Goal: Participate in discussion: Engage in conversation with other users on a specific topic

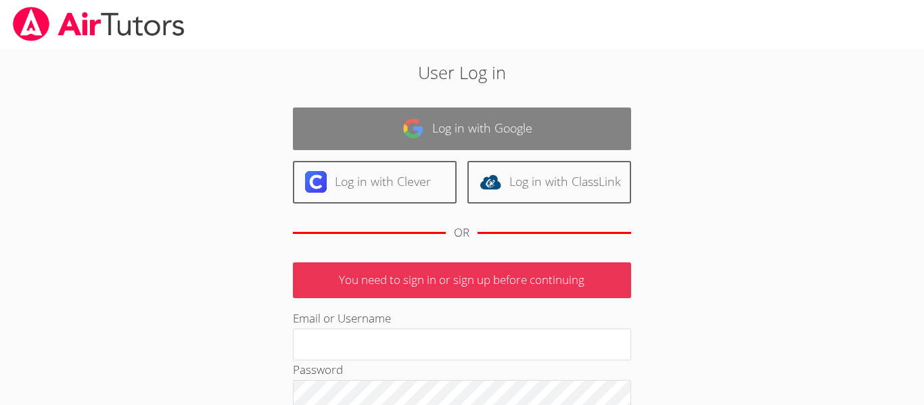
click at [296, 112] on link "Log in with Google" at bounding box center [462, 129] width 338 height 43
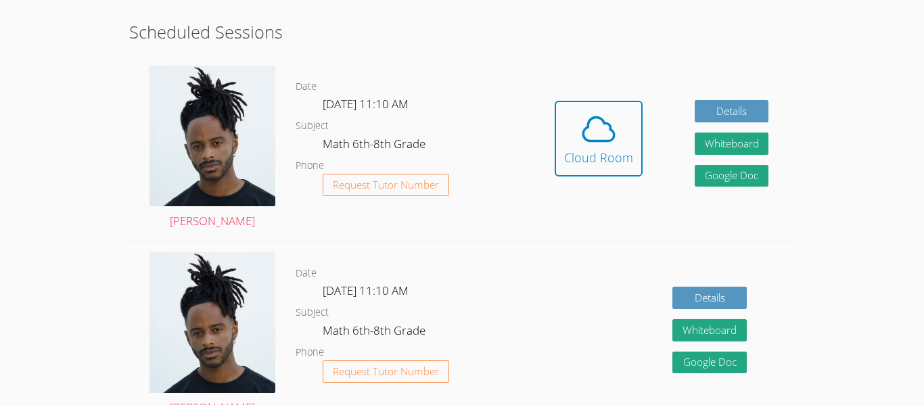
scroll to position [269, 0]
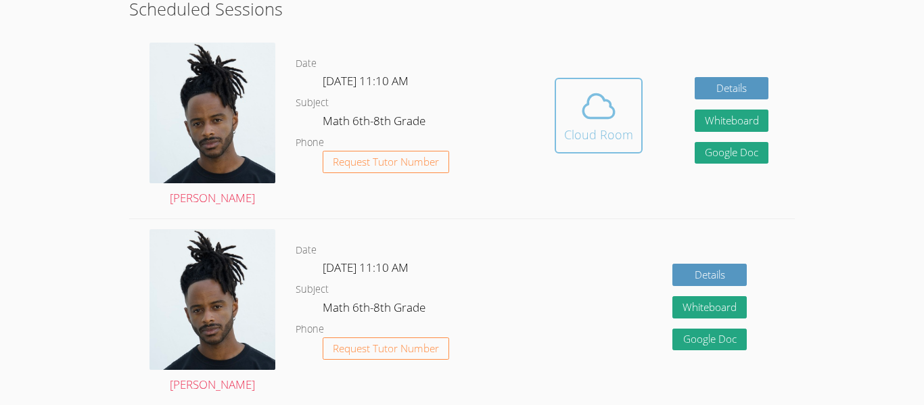
click at [579, 85] on button "Cloud Room" at bounding box center [599, 116] width 88 height 76
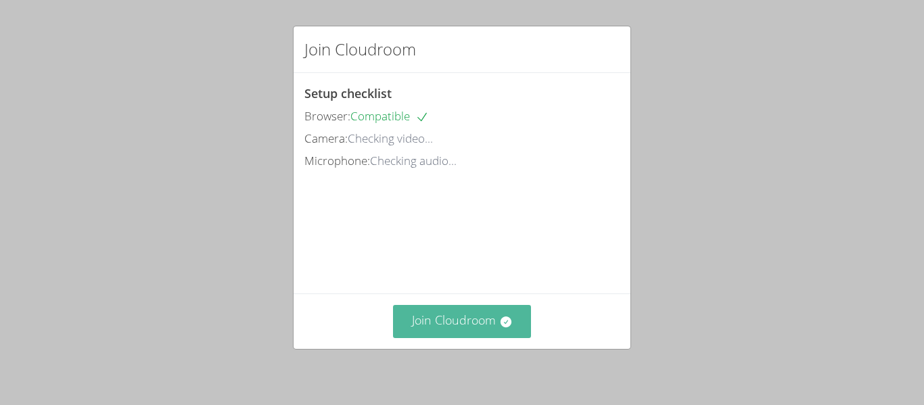
click at [440, 318] on button "Join Cloudroom" at bounding box center [462, 321] width 139 height 33
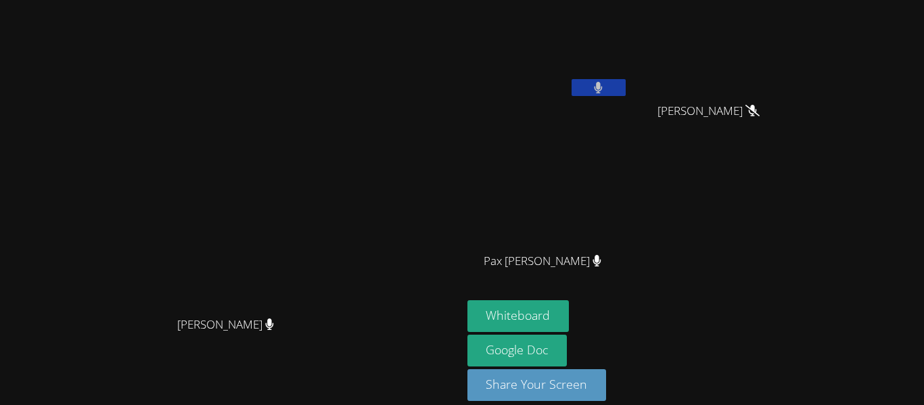
click at [629, 78] on video at bounding box center [548, 50] width 161 height 91
click at [626, 79] on button at bounding box center [599, 87] width 54 height 17
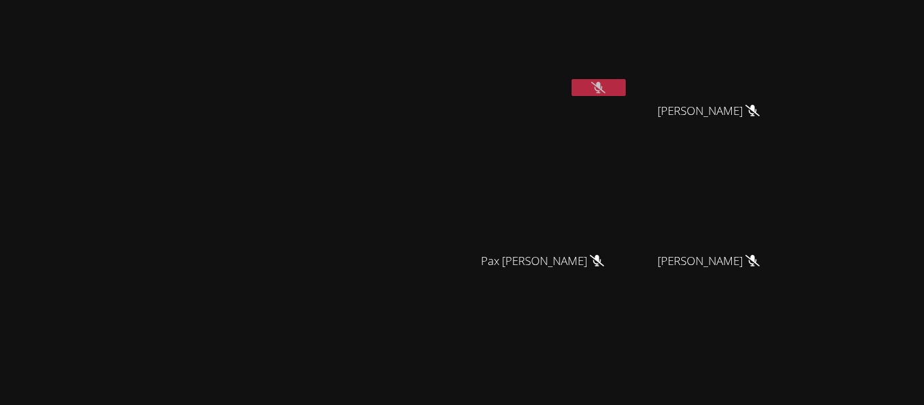
click at [110, 45] on div "[PERSON_NAME]" at bounding box center [230, 285] width 451 height 560
click at [332, 210] on video at bounding box center [230, 258] width 203 height 254
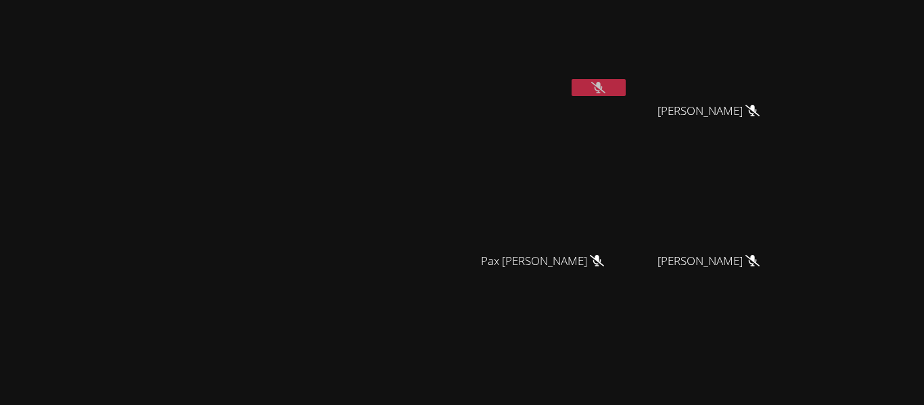
click at [332, 210] on video at bounding box center [230, 258] width 203 height 254
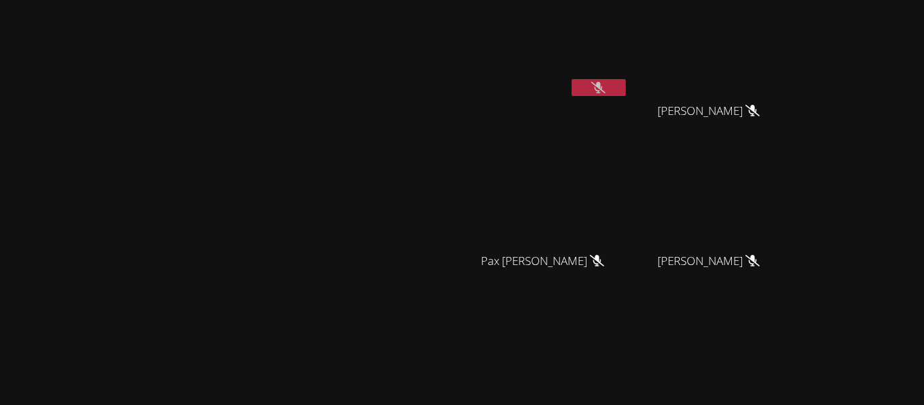
click at [332, 210] on video at bounding box center [230, 258] width 203 height 254
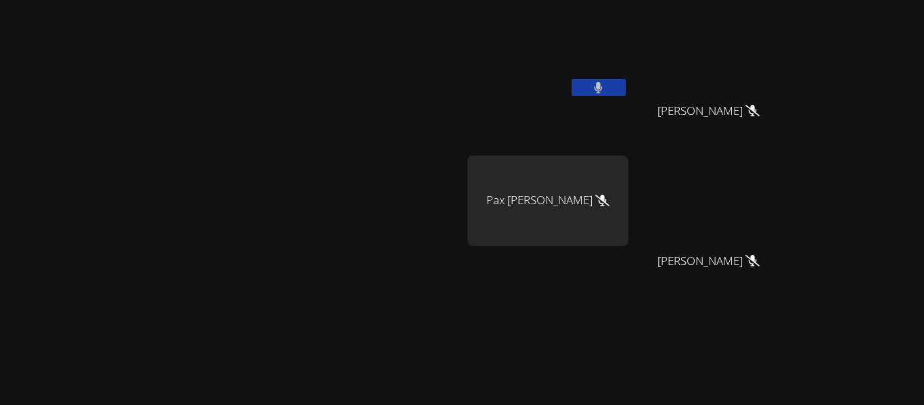
click at [603, 82] on icon at bounding box center [598, 88] width 9 height 12
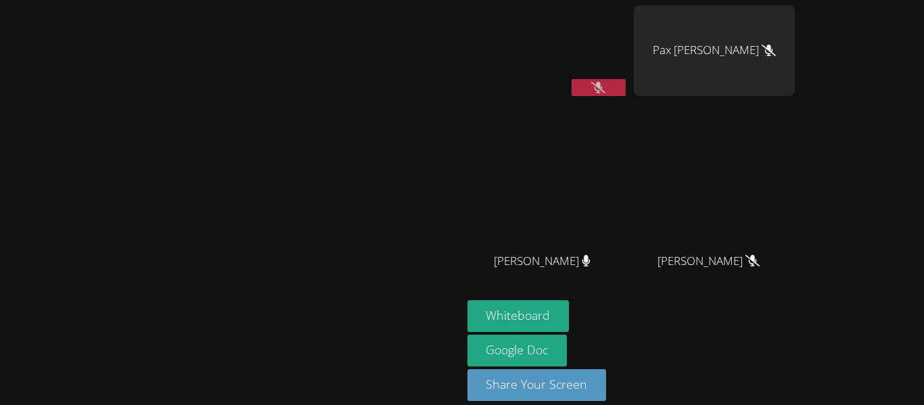
click at [606, 82] on icon at bounding box center [598, 88] width 14 height 12
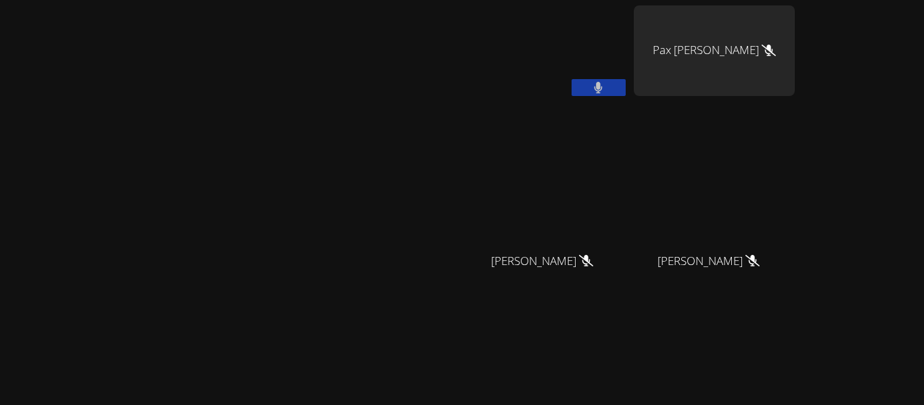
click at [626, 87] on button at bounding box center [599, 87] width 54 height 17
click at [572, 79] on button at bounding box center [599, 87] width 54 height 17
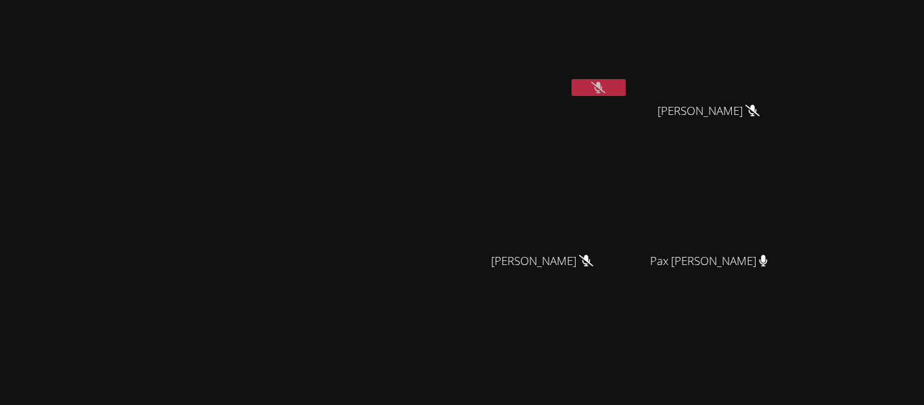
click at [626, 81] on button at bounding box center [599, 87] width 54 height 17
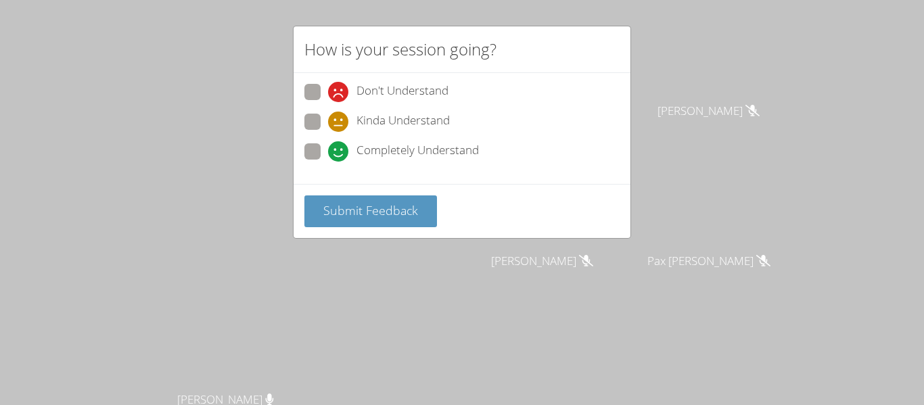
click at [328, 102] on span at bounding box center [328, 102] width 0 height 0
click at [328, 87] on input "Don't Understand" at bounding box center [334, 90] width 12 height 12
radio input "true"
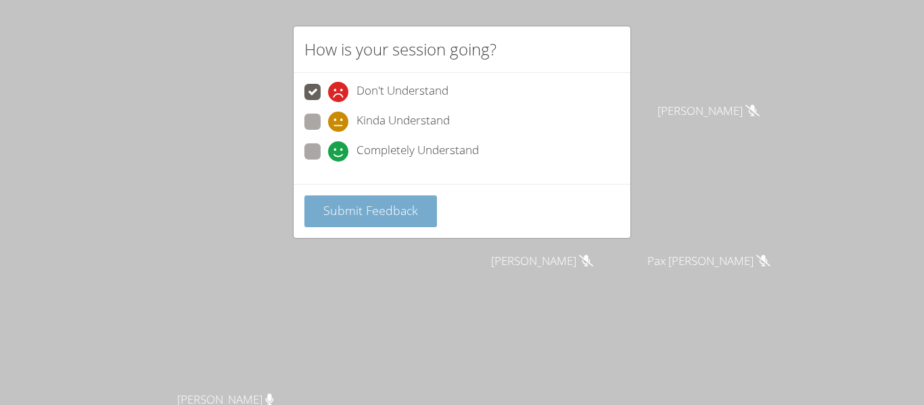
click at [378, 214] on span "Submit Feedback" at bounding box center [370, 210] width 95 height 16
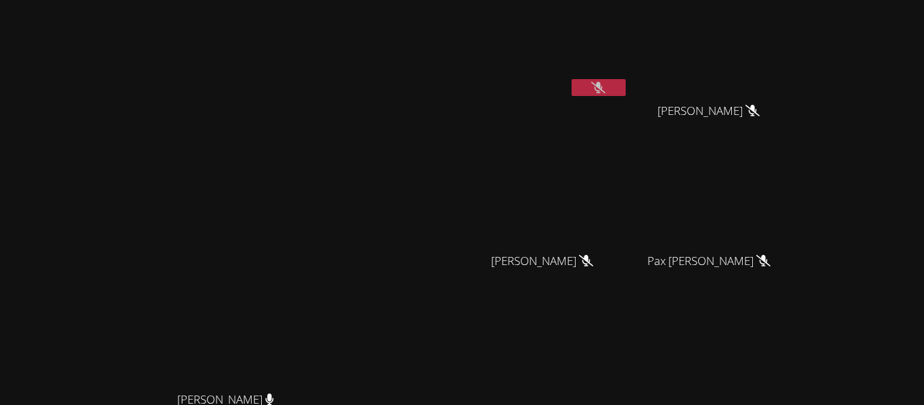
click at [332, 214] on video at bounding box center [230, 258] width 203 height 254
click at [606, 82] on icon at bounding box center [598, 88] width 14 height 12
click at [626, 82] on button at bounding box center [599, 87] width 54 height 17
click at [606, 82] on icon at bounding box center [598, 88] width 14 height 12
click at [587, 261] on aside "Jeremy Lamb Ezequiel Zacarias Lopez Ezequiel Zacarias Lopez Harper Kirby Harper…" at bounding box center [631, 285] width 338 height 570
